Goal: Information Seeking & Learning: Learn about a topic

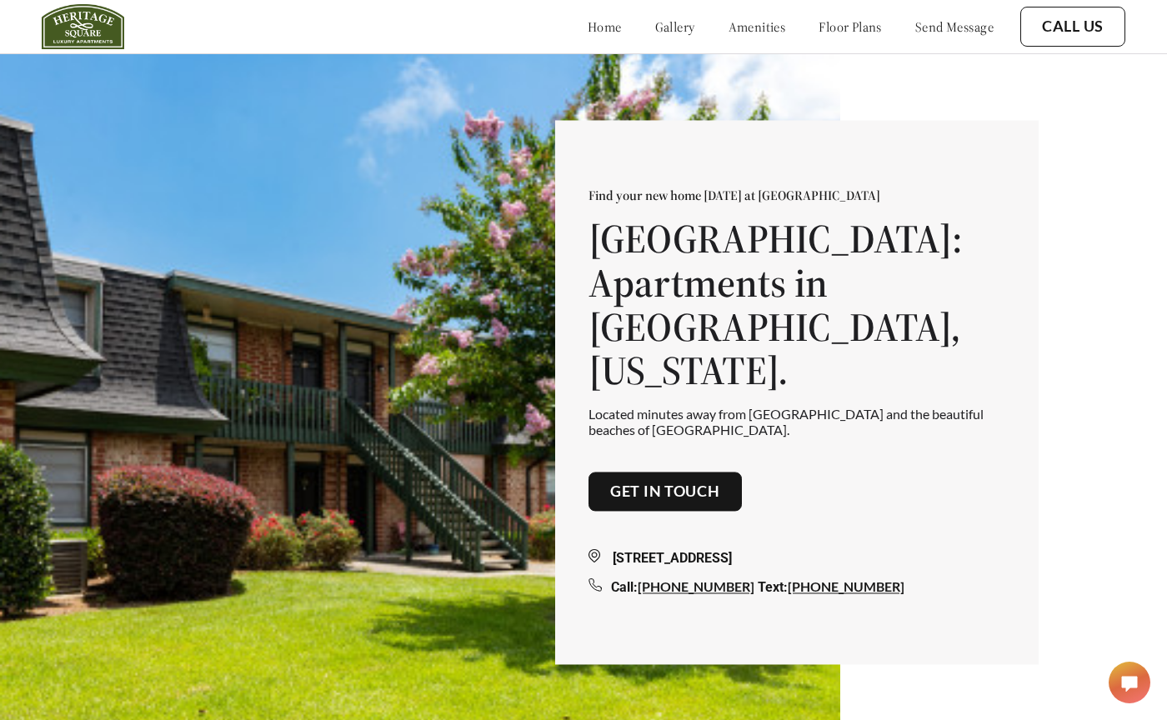
click at [655, 29] on link "gallery" at bounding box center [675, 26] width 40 height 17
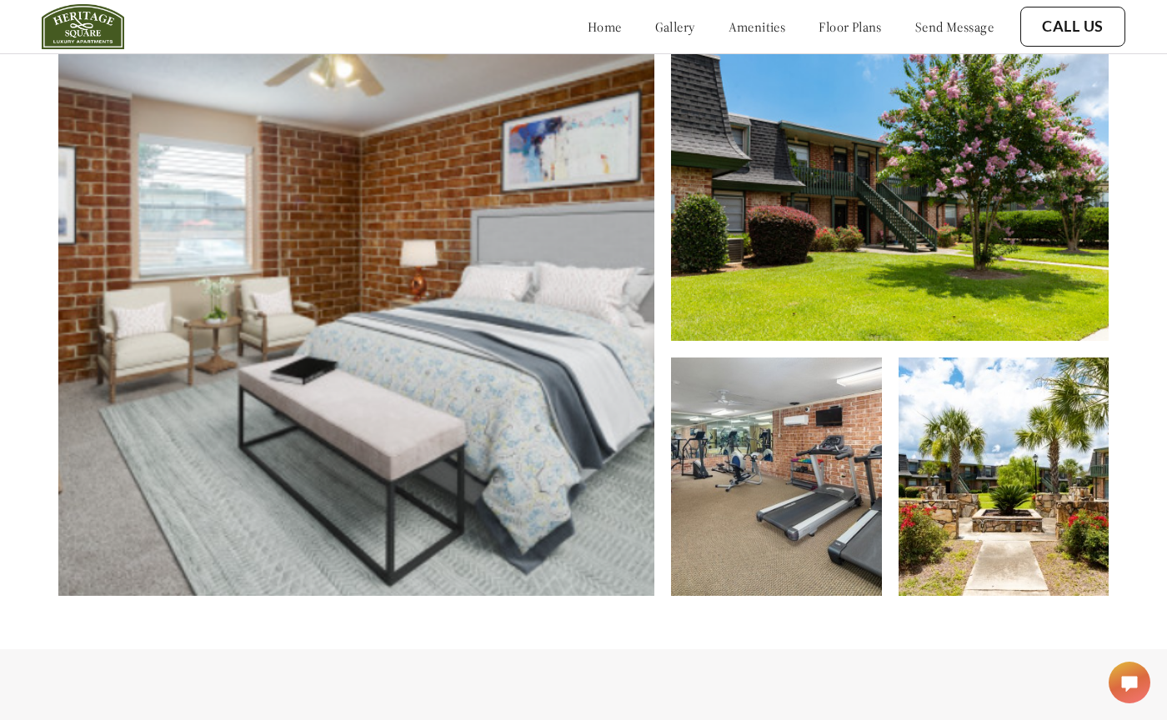
scroll to position [863, 0]
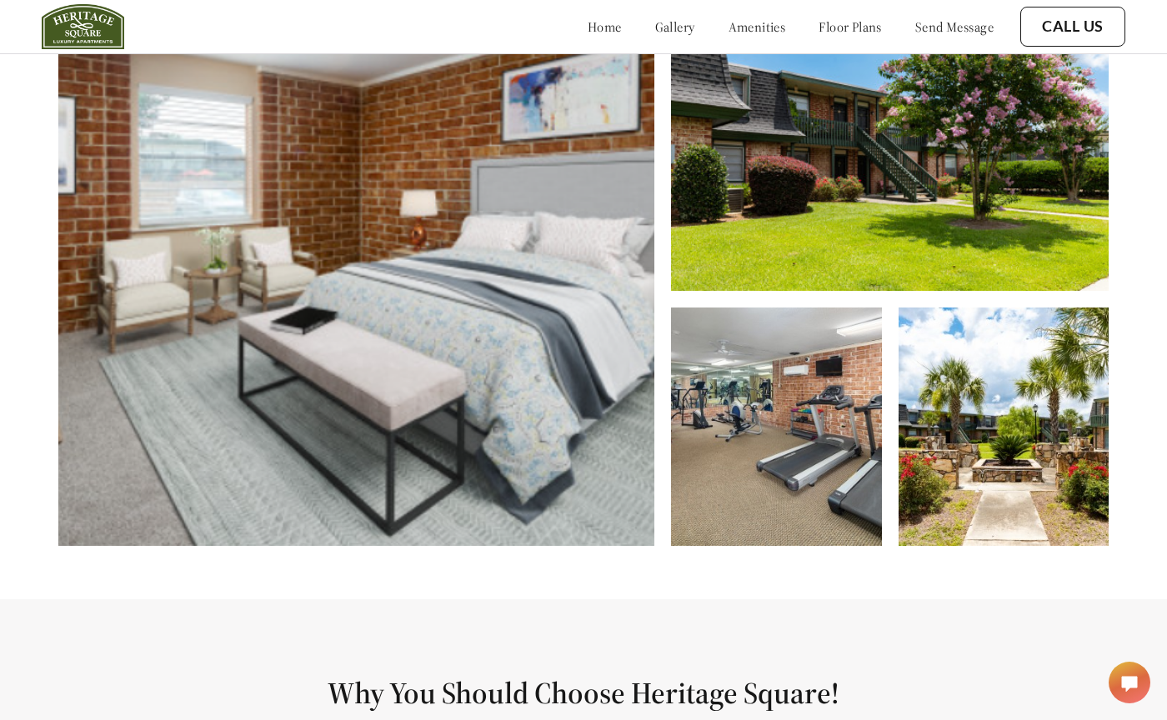
click at [1038, 360] on img at bounding box center [1004, 427] width 211 height 238
click at [993, 153] on img at bounding box center [890, 133] width 438 height 316
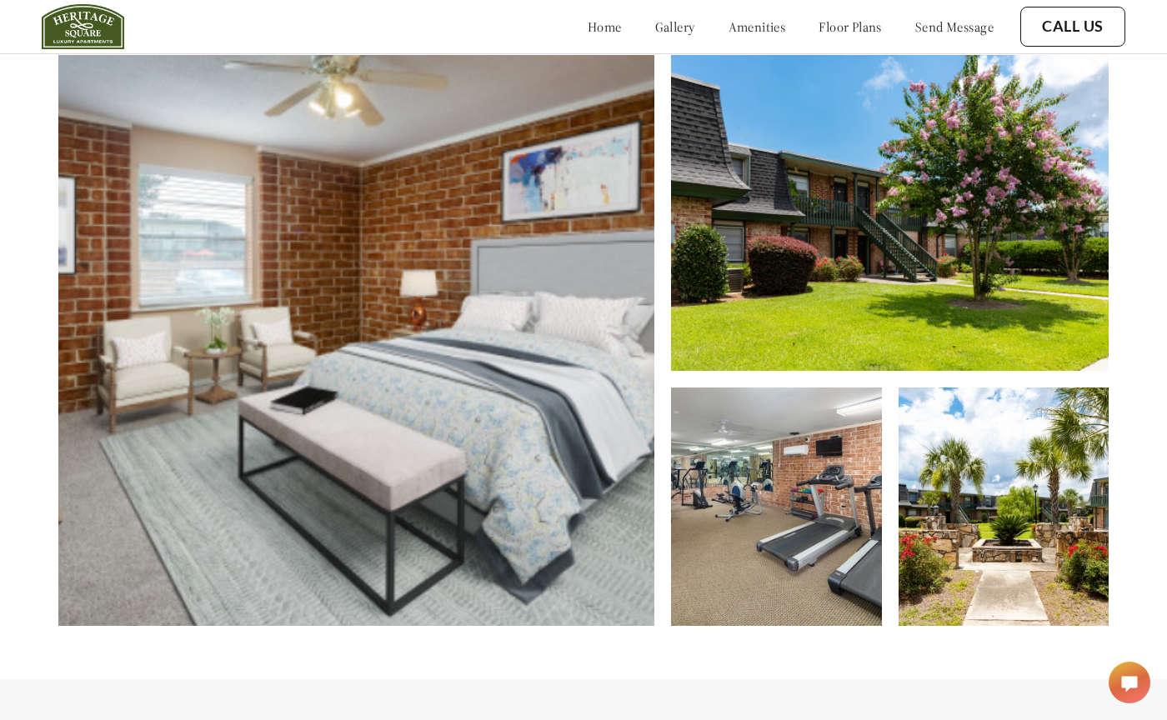
scroll to position [781, 0]
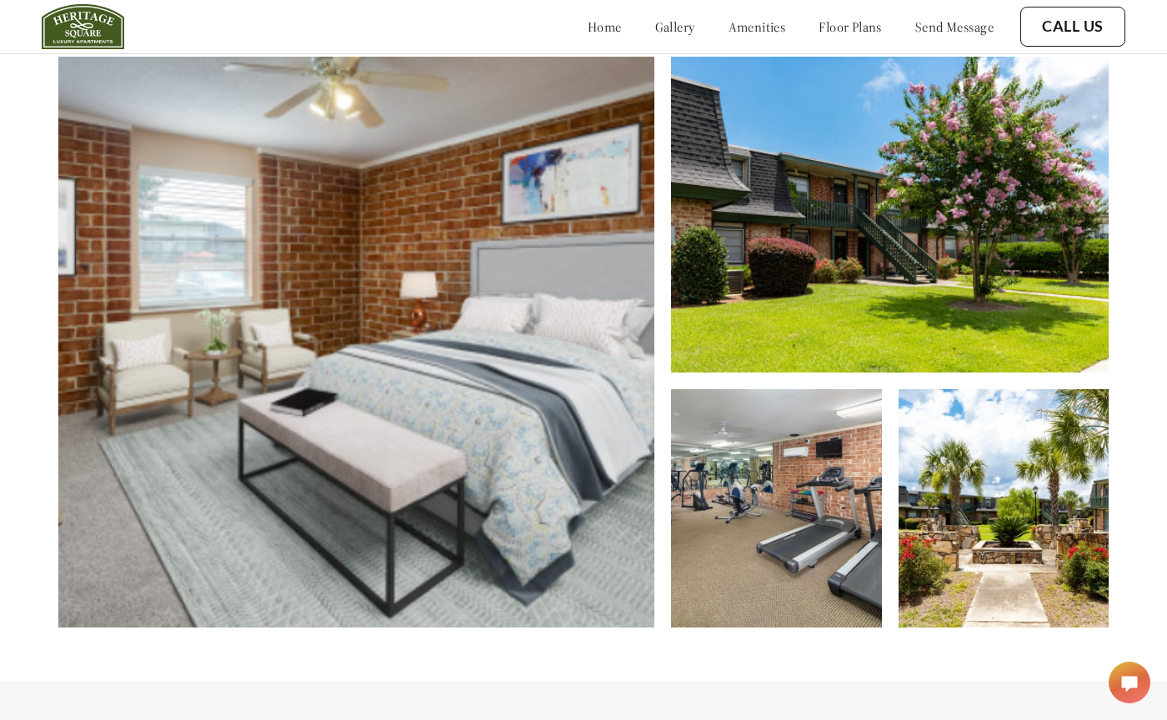
click at [380, 330] on img at bounding box center [356, 342] width 596 height 571
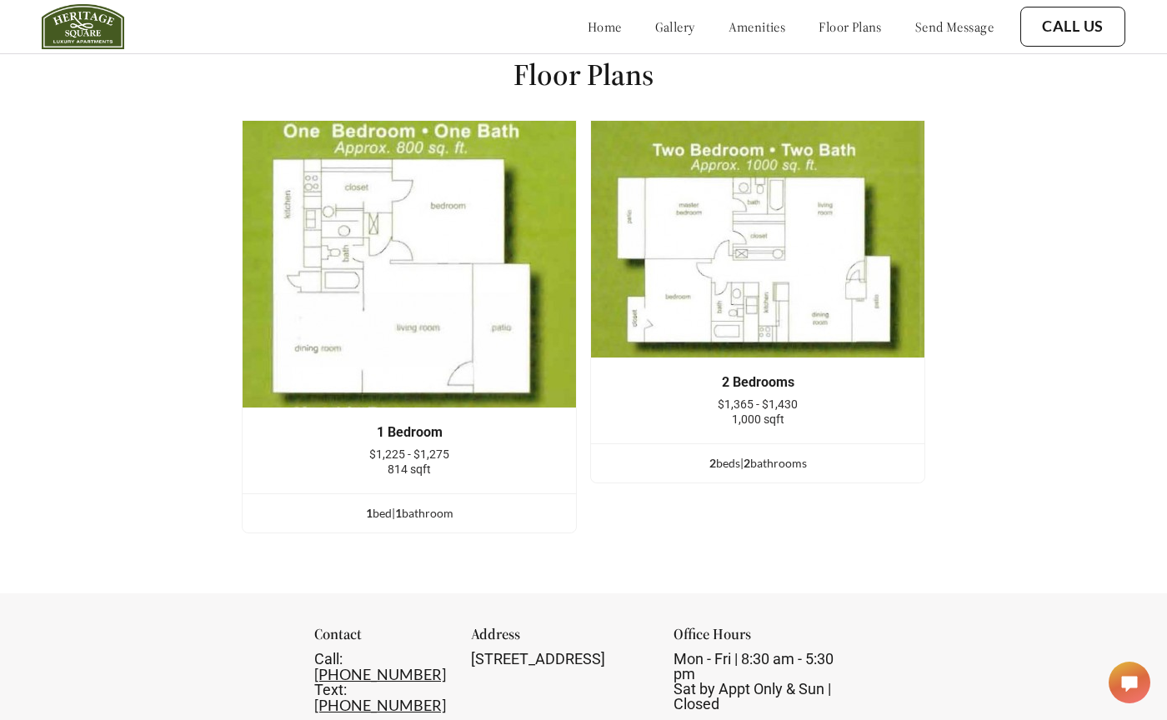
scroll to position [2394, 0]
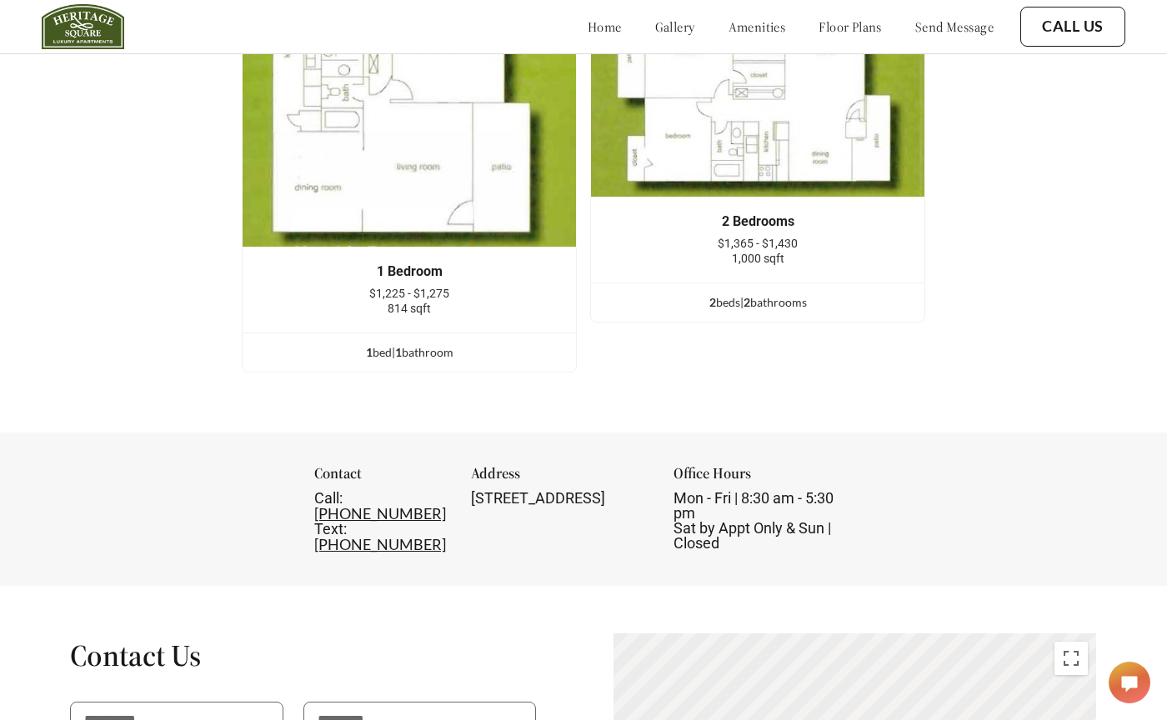
drag, startPoint x: 379, startPoint y: 302, endPoint x: 396, endPoint y: 298, distance: 17.0
click at [381, 302] on div "814 sqft" at bounding box center [409, 308] width 283 height 15
drag, startPoint x: 388, startPoint y: 298, endPoint x: 451, endPoint y: 298, distance: 62.5
click at [451, 298] on div "$1,225 - $1,275" at bounding box center [409, 293] width 283 height 15
click at [454, 298] on div "$1,225 - $1,275" at bounding box center [409, 293] width 283 height 15
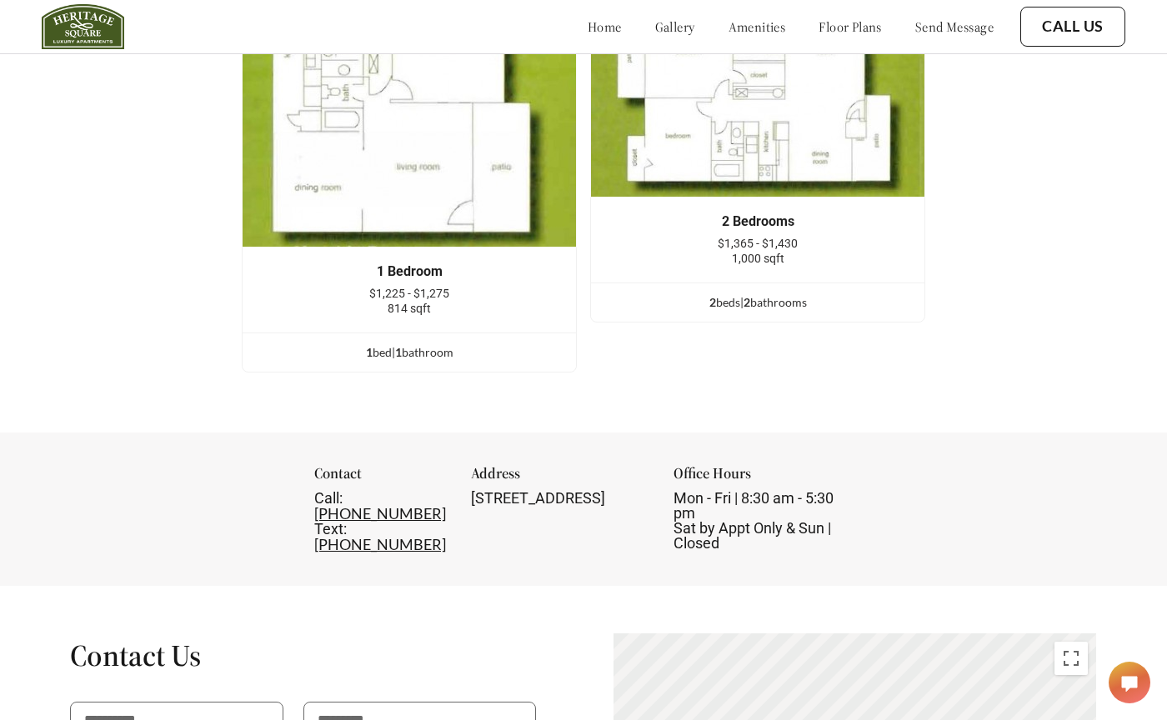
drag, startPoint x: 706, startPoint y: 235, endPoint x: 816, endPoint y: 235, distance: 110.0
click at [816, 235] on div "2 Bedrooms $1,365 - $1,430 1,000 sqft" at bounding box center [757, 240] width 283 height 52
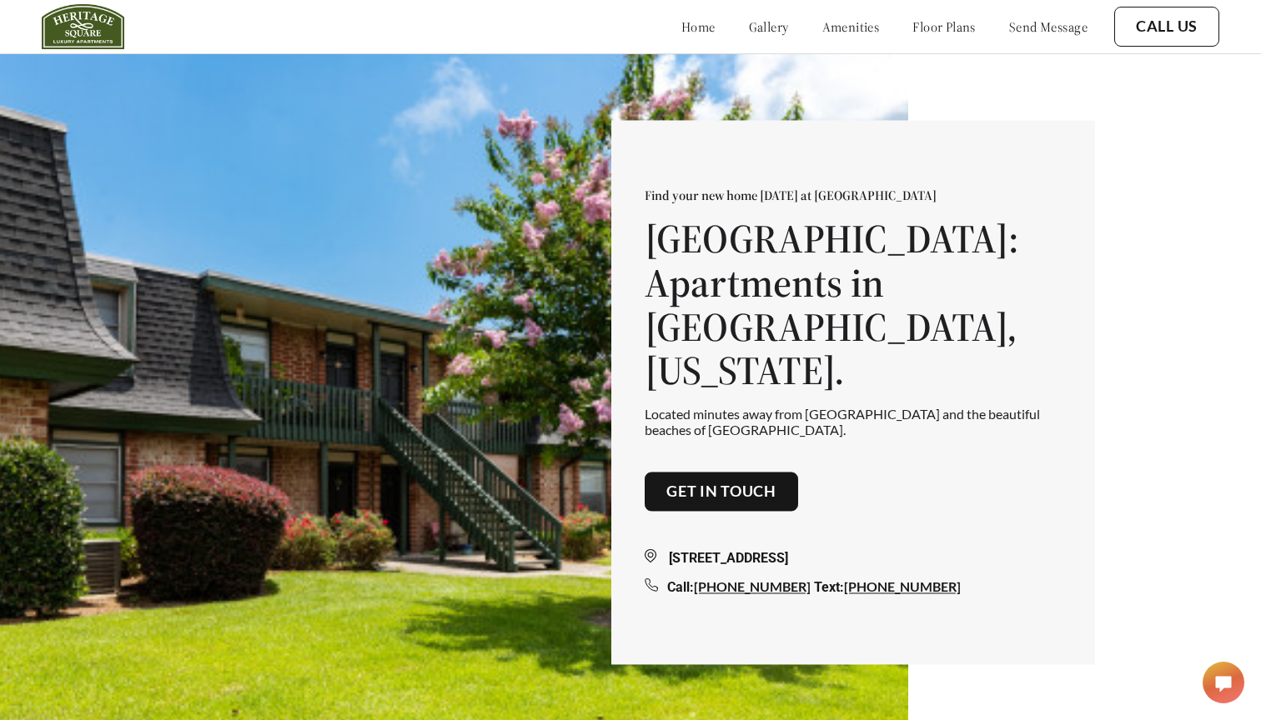
scroll to position [0, 0]
click at [920, 24] on link "floor plans" at bounding box center [943, 26] width 63 height 17
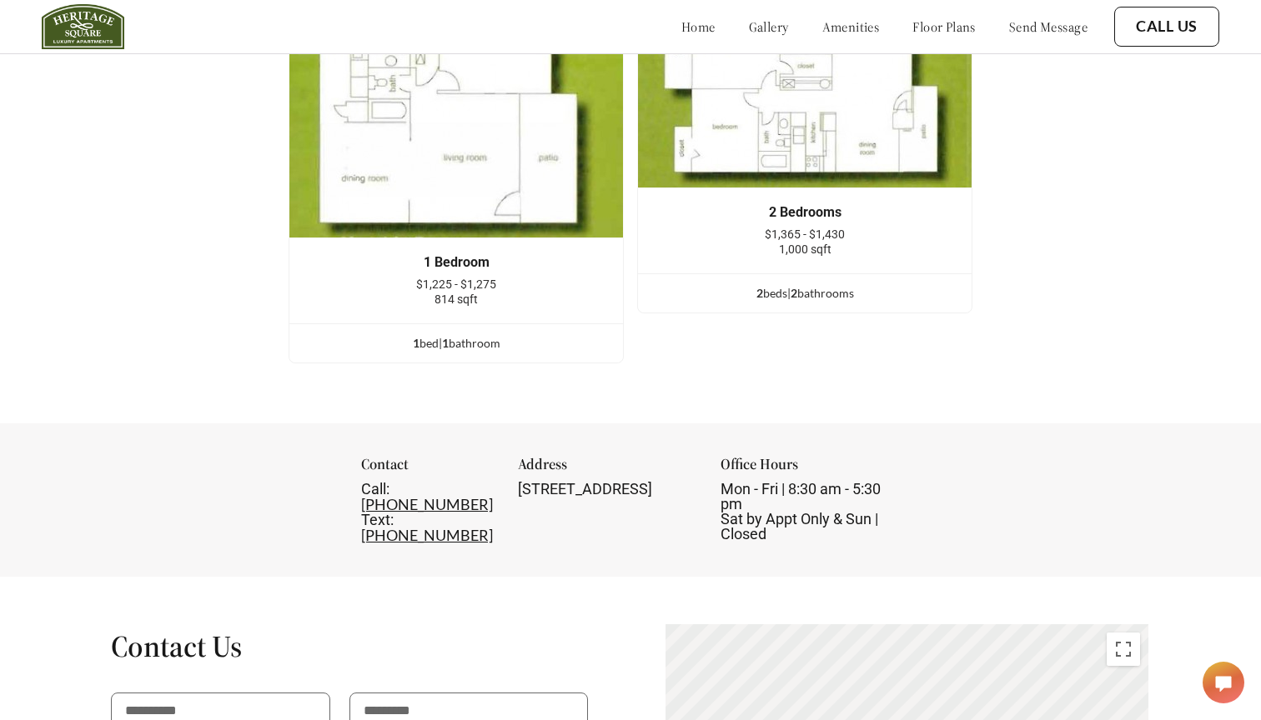
scroll to position [2438, 0]
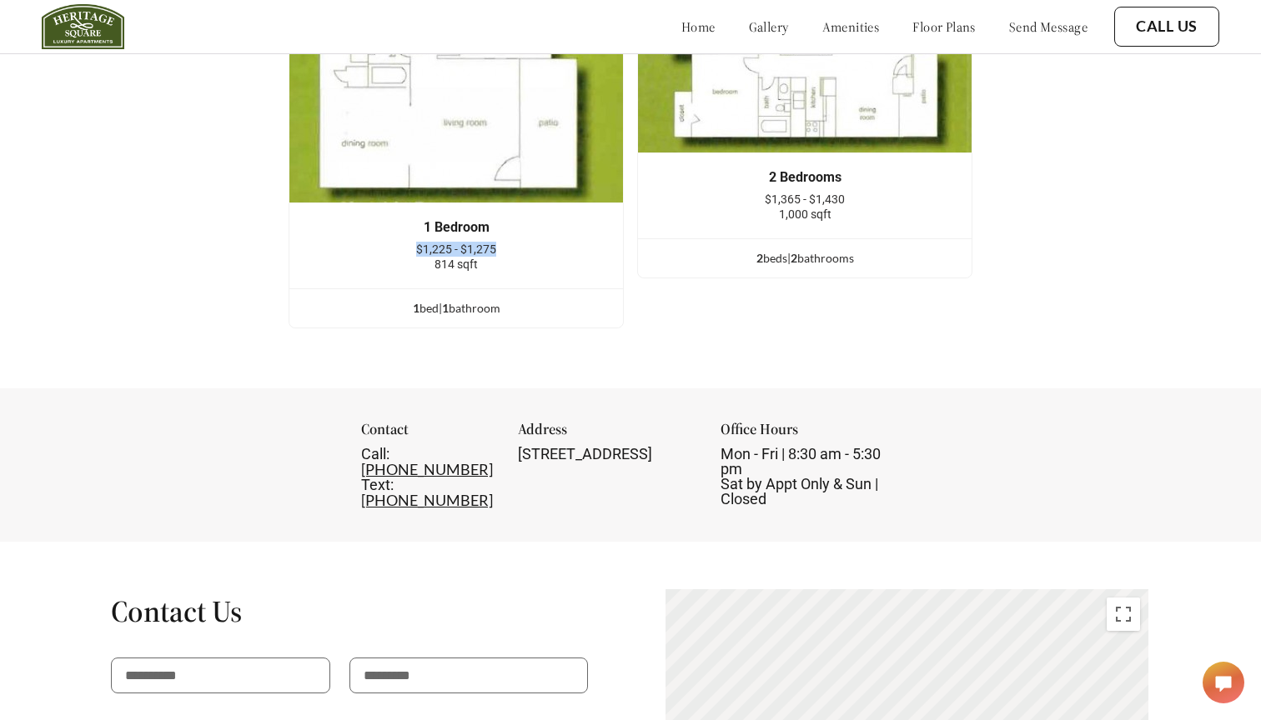
drag, startPoint x: 404, startPoint y: 245, endPoint x: 507, endPoint y: 245, distance: 102.5
click at [507, 245] on div "$1,225 - $1,275" at bounding box center [455, 249] width 283 height 15
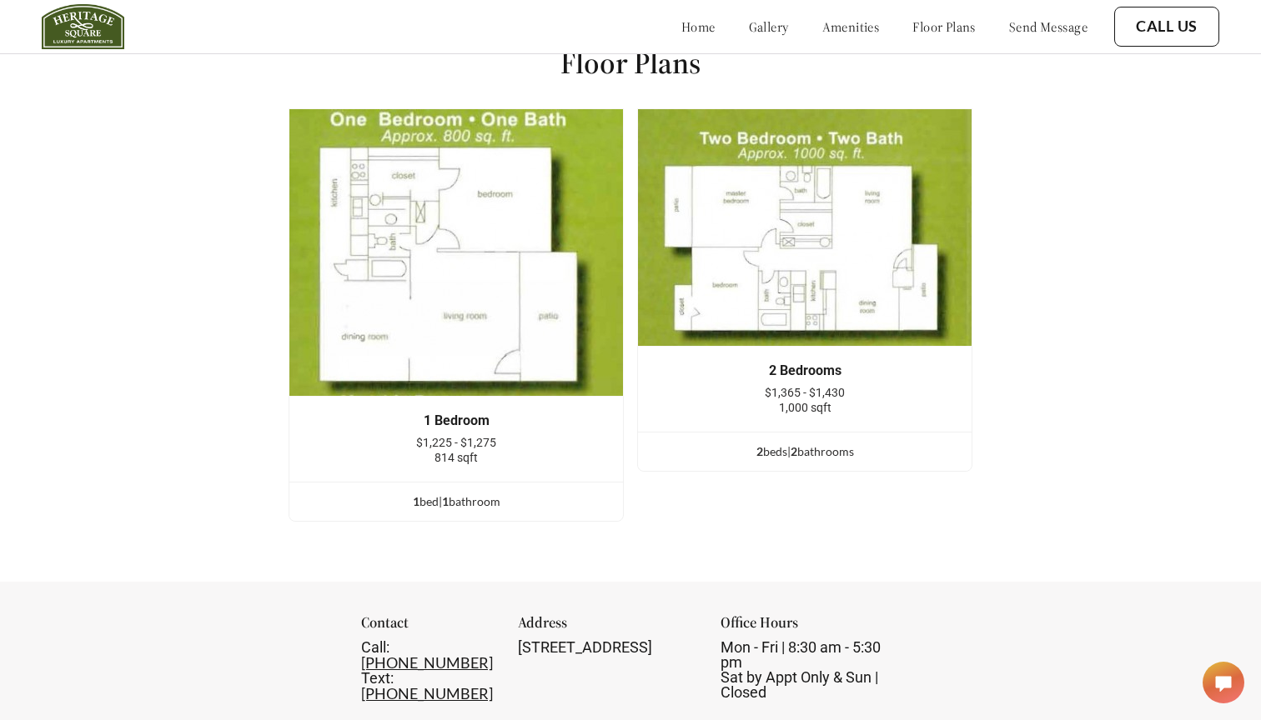
scroll to position [2241, 0]
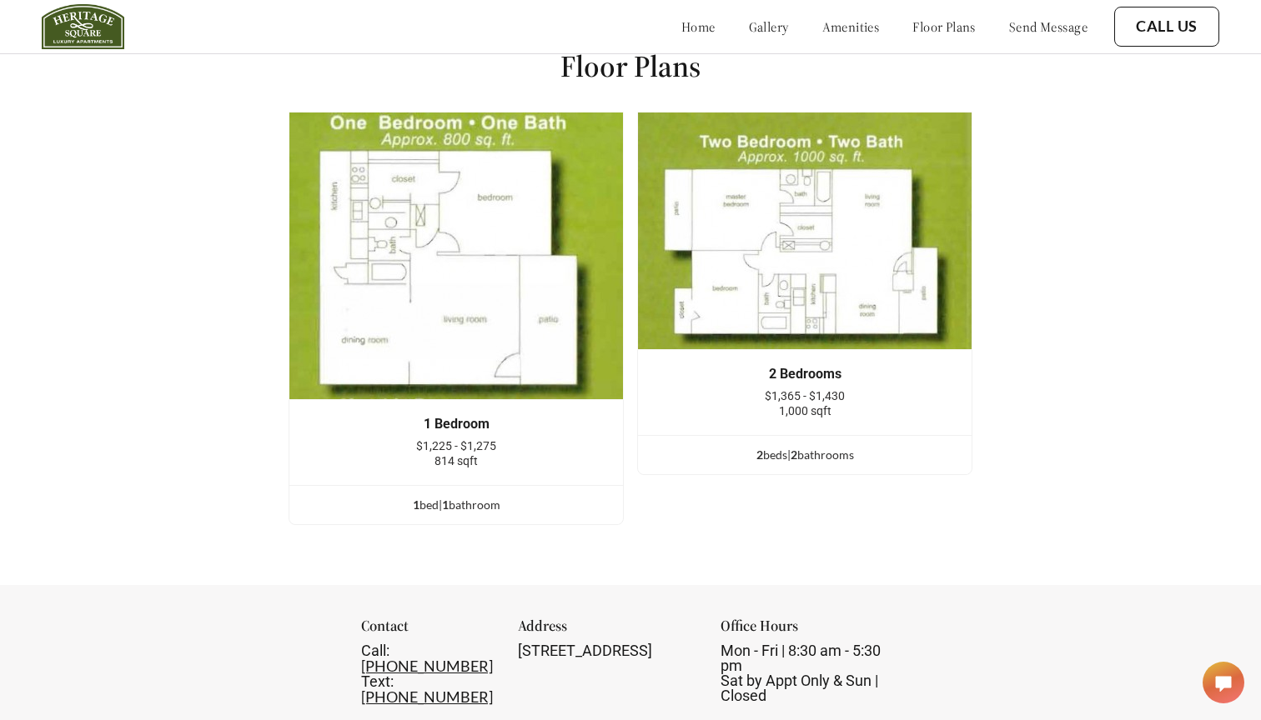
click at [564, 282] on img at bounding box center [455, 256] width 335 height 288
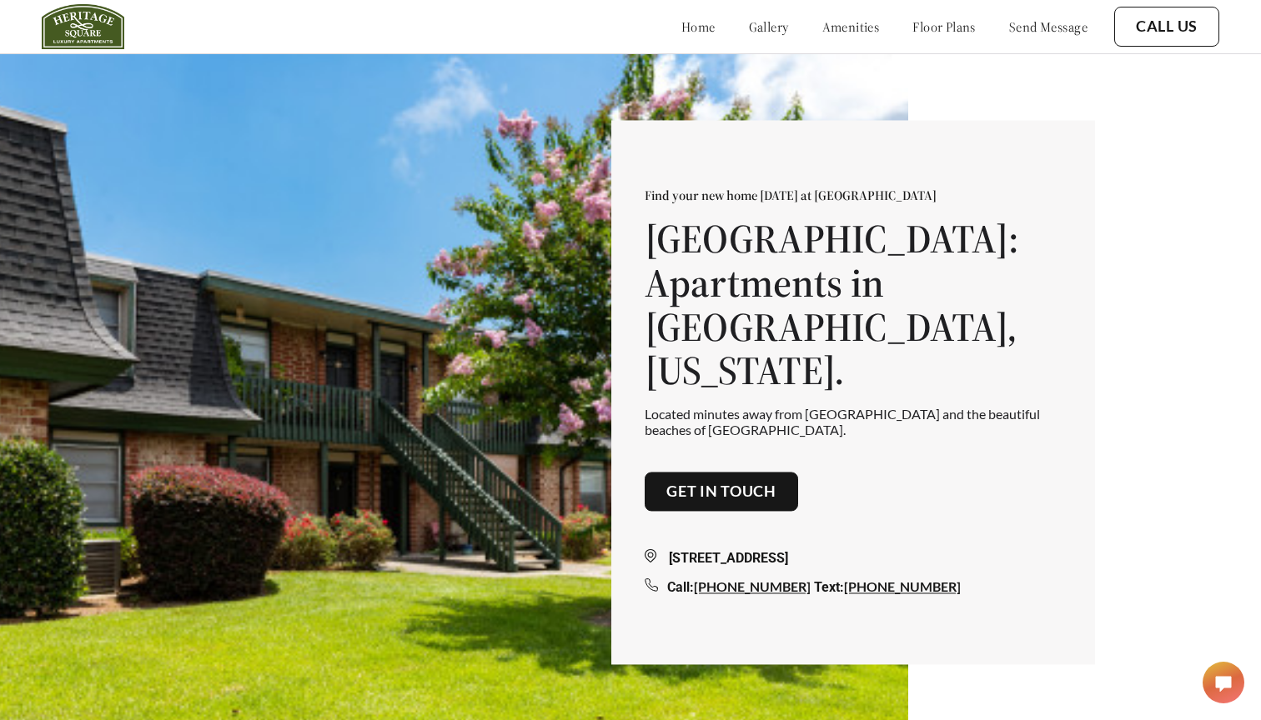
scroll to position [0, 0]
